Goal: Contribute content

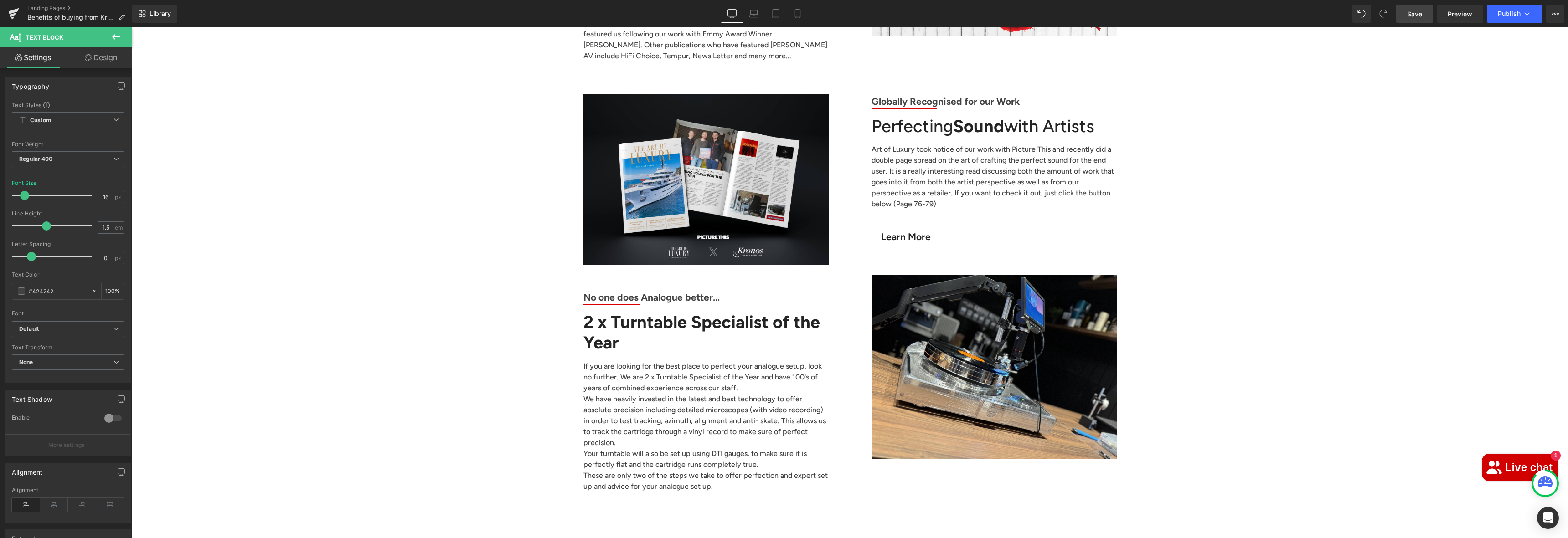
click at [1410, 9] on span "Save" at bounding box center [1415, 14] width 15 height 10
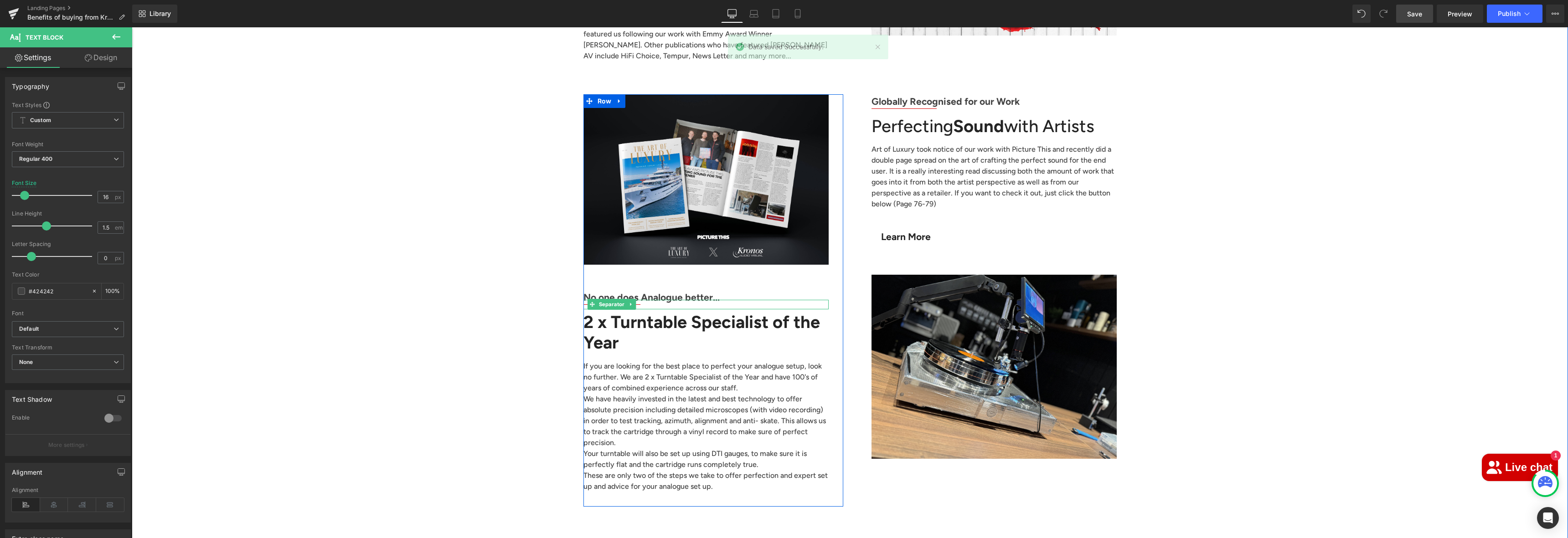
click at [599, 292] on b "No one does Analogue better..." at bounding box center [652, 297] width 136 height 12
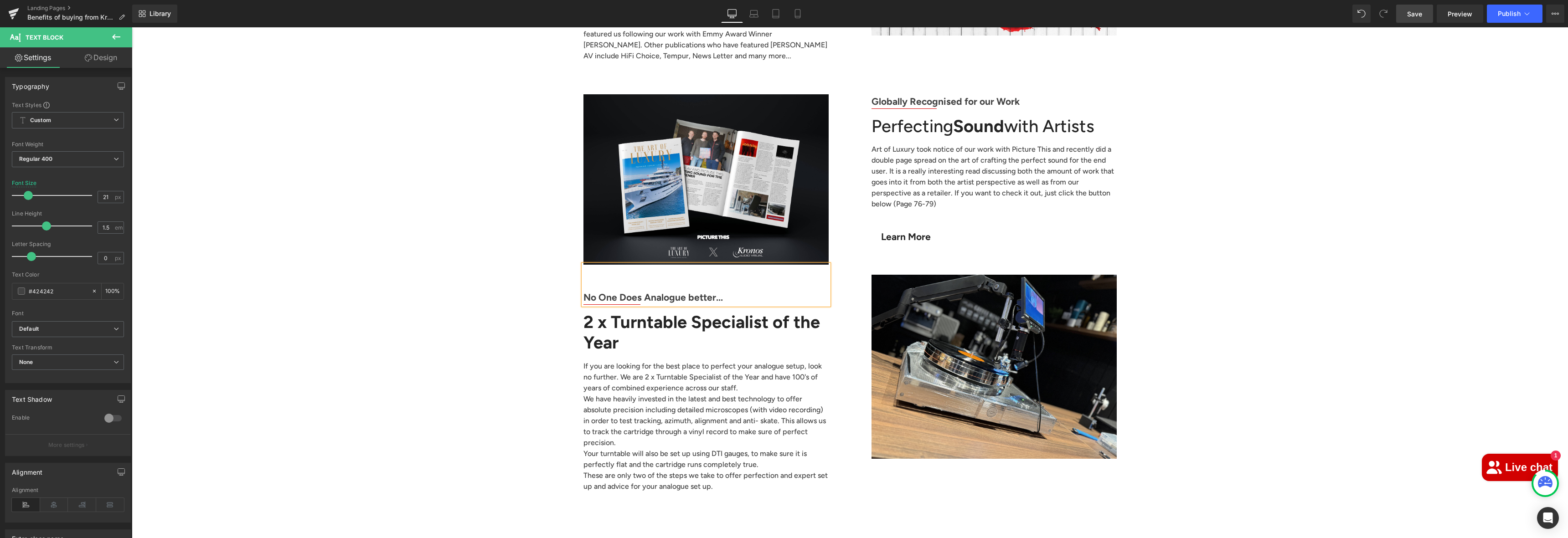
click at [131, 27] on div at bounding box center [131, 27] width 0 height 0
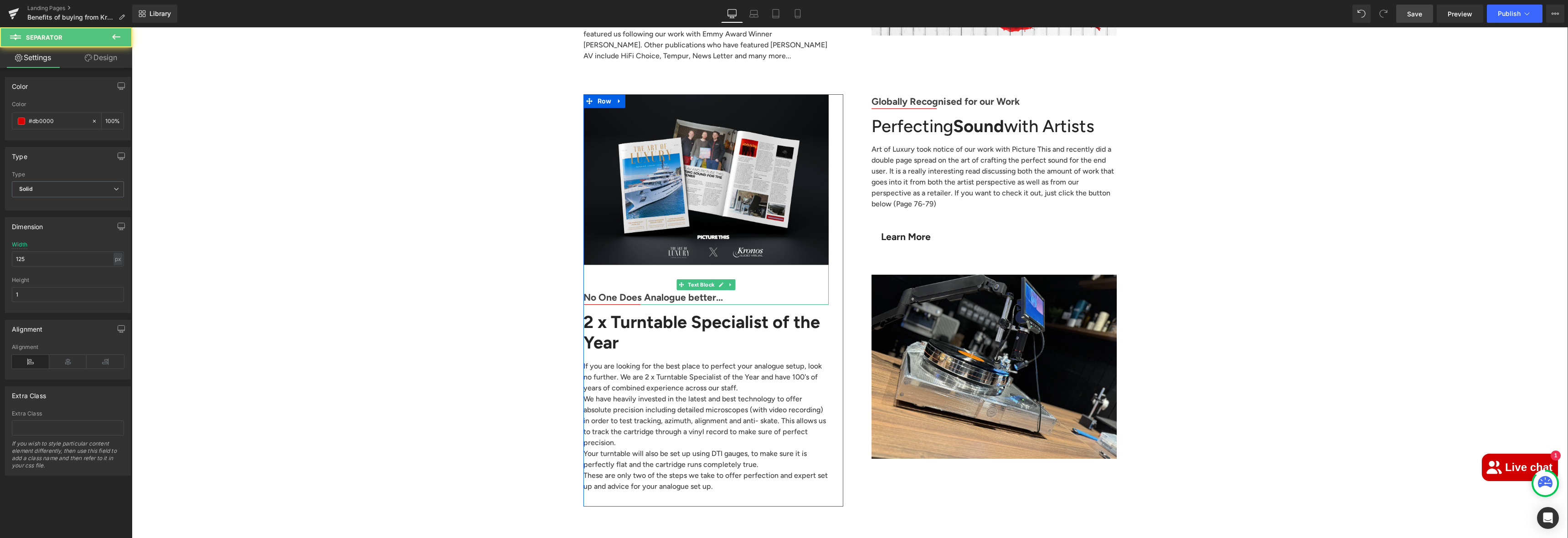
click at [693, 292] on b "No One Does Analogue better..." at bounding box center [653, 297] width 139 height 12
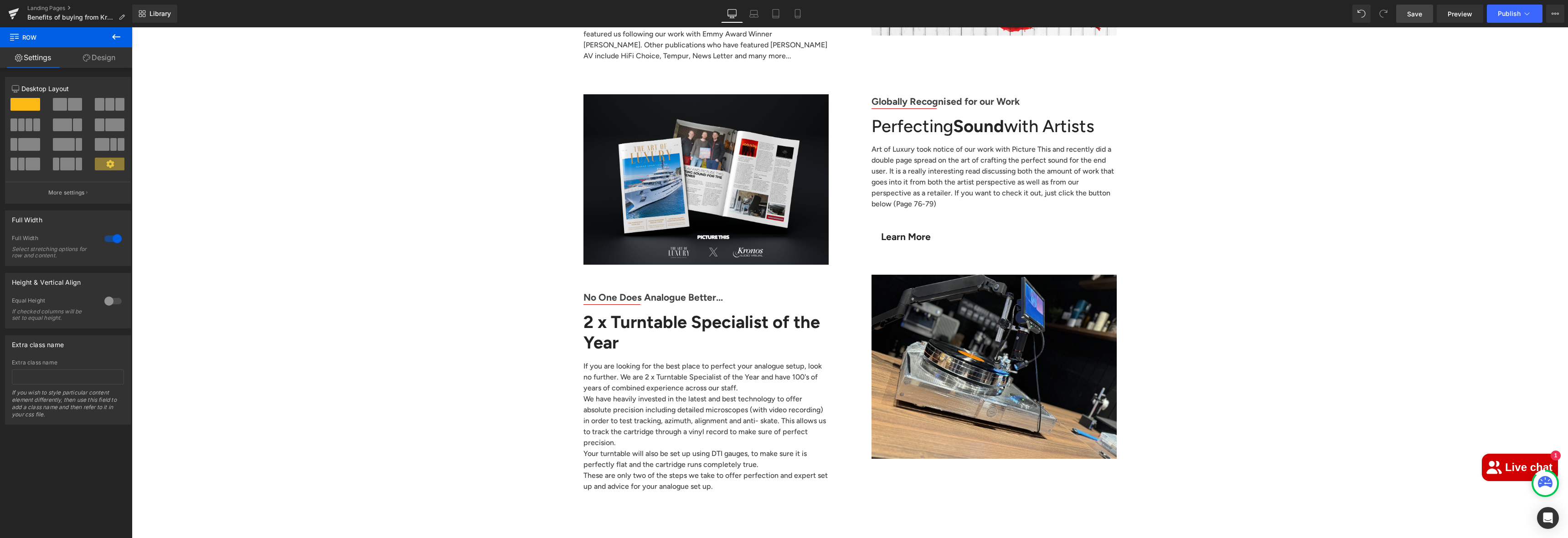
click at [1404, 21] on link "Save" at bounding box center [1415, 13] width 37 height 18
click at [1517, 4] on button "Publish" at bounding box center [1514, 13] width 55 height 18
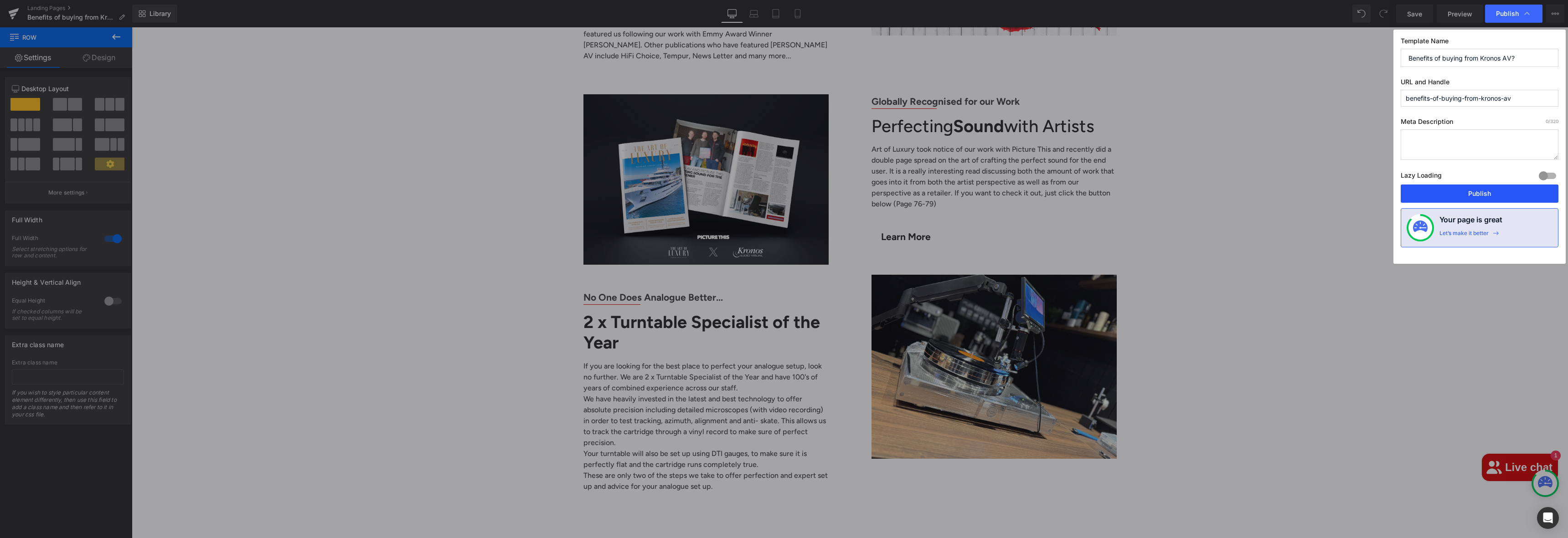
click at [1453, 194] on button "Publish" at bounding box center [1479, 194] width 158 height 18
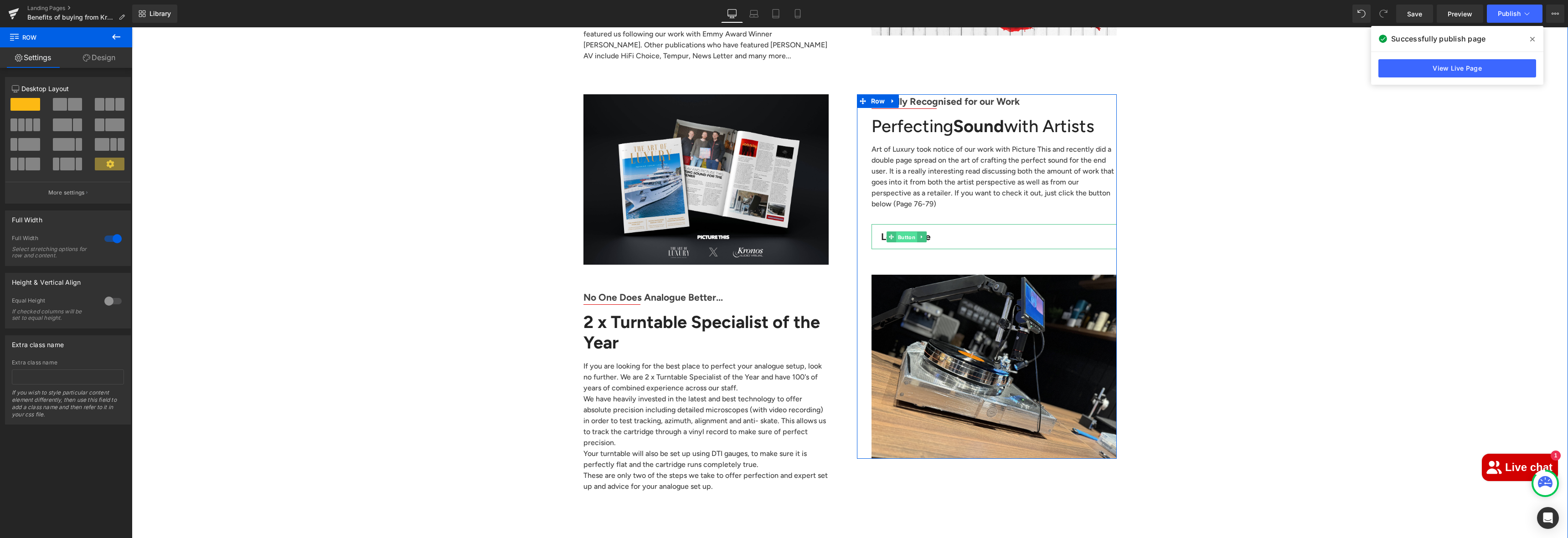
click at [891, 231] on link "Button" at bounding box center [901, 237] width 30 height 11
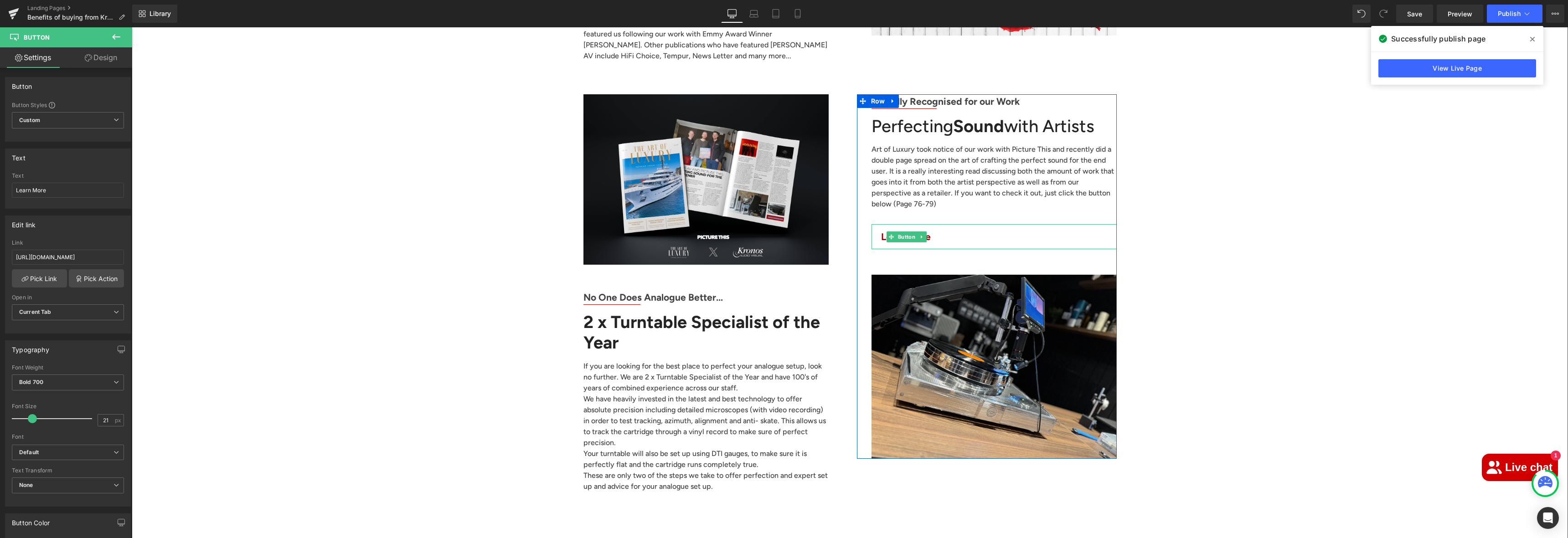
click at [881, 224] on link "Learn More" at bounding box center [906, 236] width 69 height 25
click at [900, 231] on span "Button" at bounding box center [906, 237] width 21 height 11
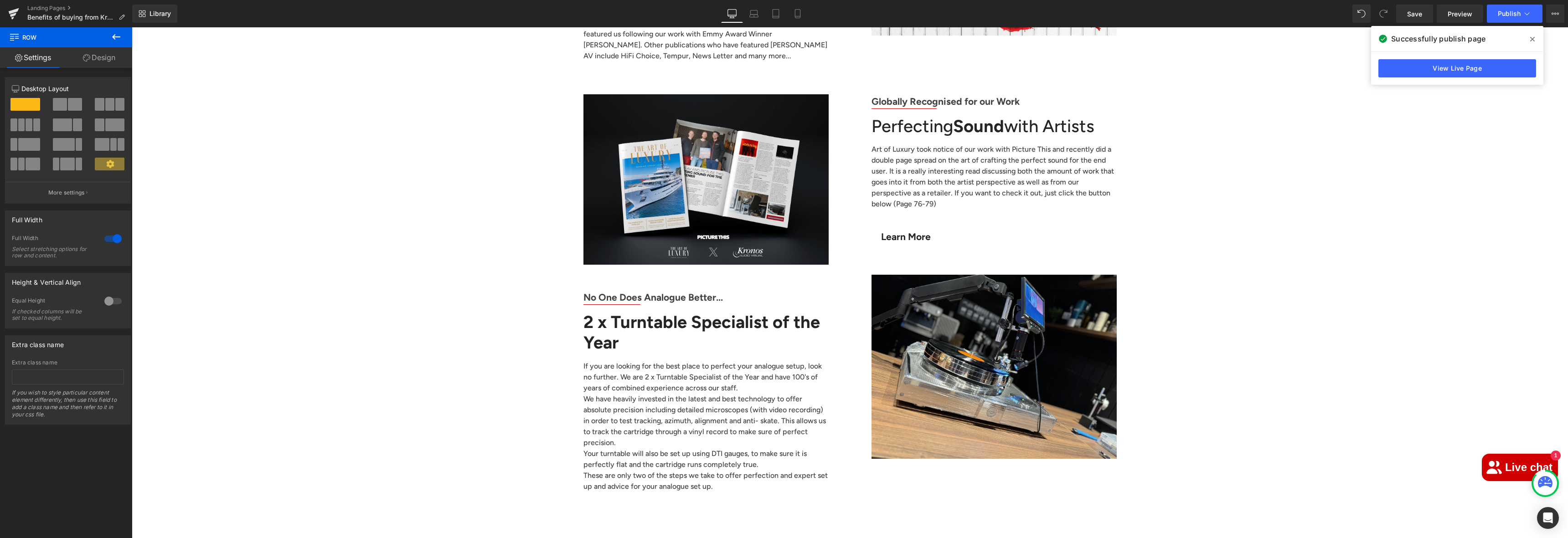
click at [1531, 40] on icon at bounding box center [1532, 39] width 4 height 4
